Goal: Register for event/course

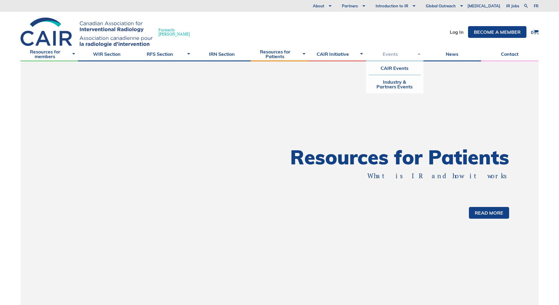
click at [404, 56] on link "Events" at bounding box center [395, 54] width 58 height 15
click at [403, 67] on link "CAIR Events" at bounding box center [395, 68] width 52 height 14
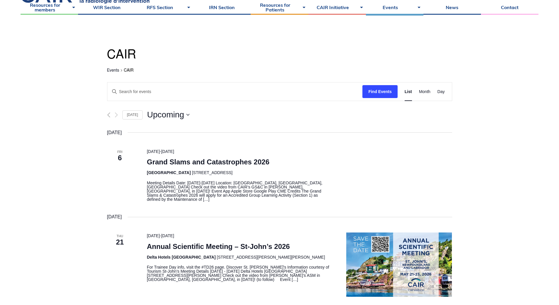
scroll to position [88, 0]
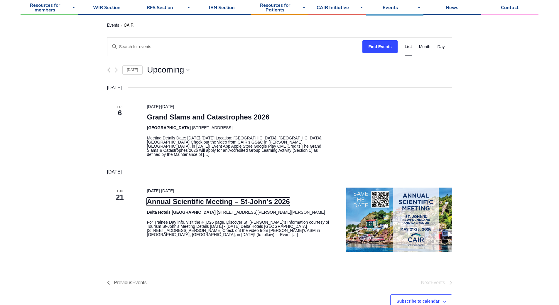
click at [256, 198] on link "Annual Scientific Meeting – St-John’s 2026" at bounding box center [218, 202] width 143 height 8
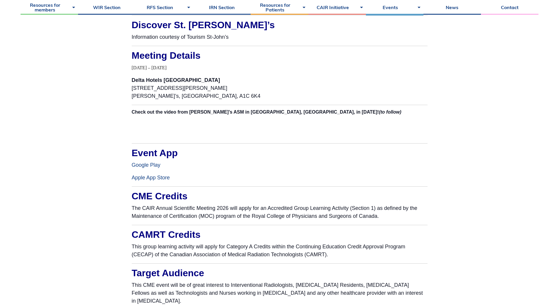
scroll to position [587, 0]
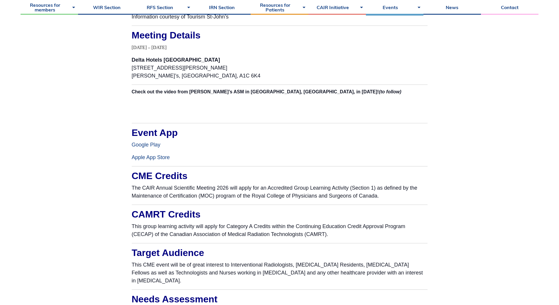
drag, startPoint x: 317, startPoint y: 178, endPoint x: 319, endPoint y: 188, distance: 10.2
drag, startPoint x: 319, startPoint y: 188, endPoint x: 258, endPoint y: 195, distance: 61.2
click at [258, 195] on p "The CAIR Annual Scientific Meeting 2026 will apply for an Accredited Group Lear…" at bounding box center [280, 192] width 296 height 16
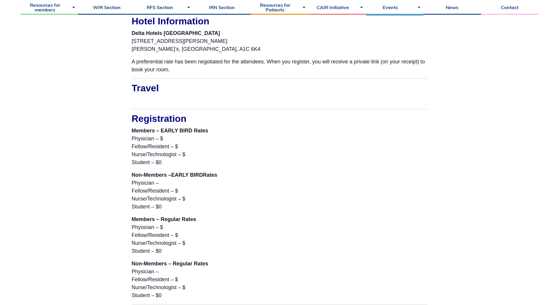
scroll to position [1439, 0]
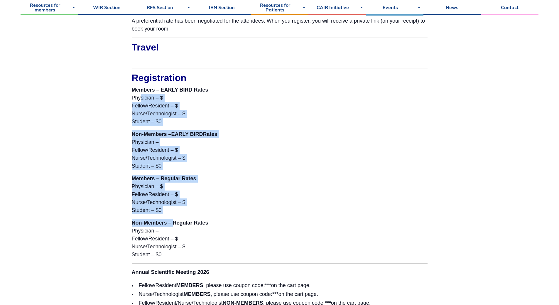
drag, startPoint x: 138, startPoint y: 96, endPoint x: 176, endPoint y: 221, distance: 130.4
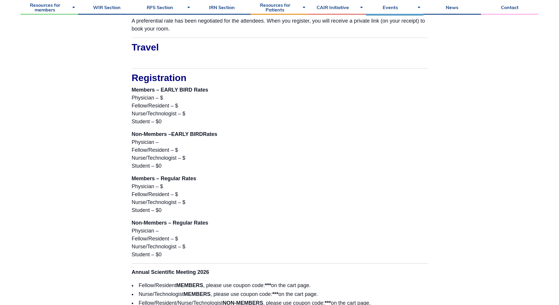
click at [212, 223] on p "Non-Members – Regular Rates Physician – Fellow/Resident – $ Nurse/Technologist …" at bounding box center [280, 239] width 296 height 40
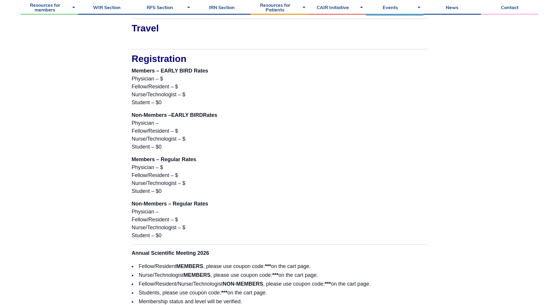
scroll to position [1468, 0]
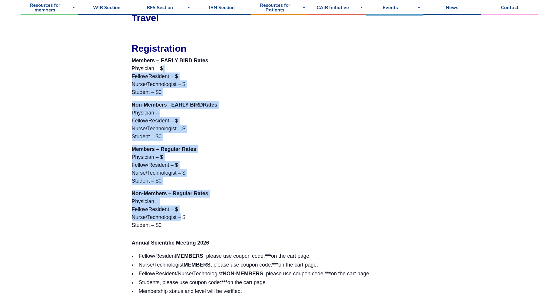
drag, startPoint x: 159, startPoint y: 73, endPoint x: 178, endPoint y: 220, distance: 148.4
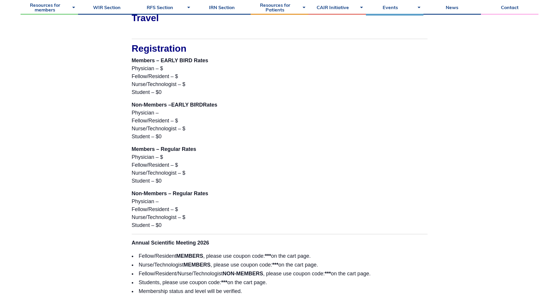
click at [219, 220] on p "Non-Members – Regular Rates Physician – Fellow/Resident – $ Nurse/Technologist …" at bounding box center [280, 210] width 296 height 40
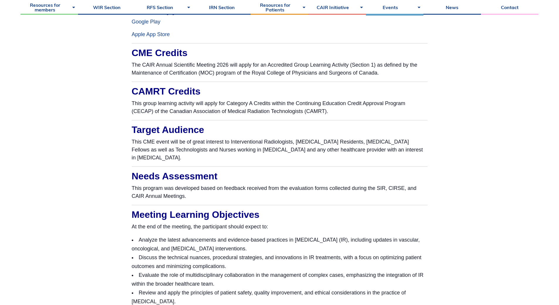
scroll to position [705, 0]
